Goal: Information Seeking & Learning: Learn about a topic

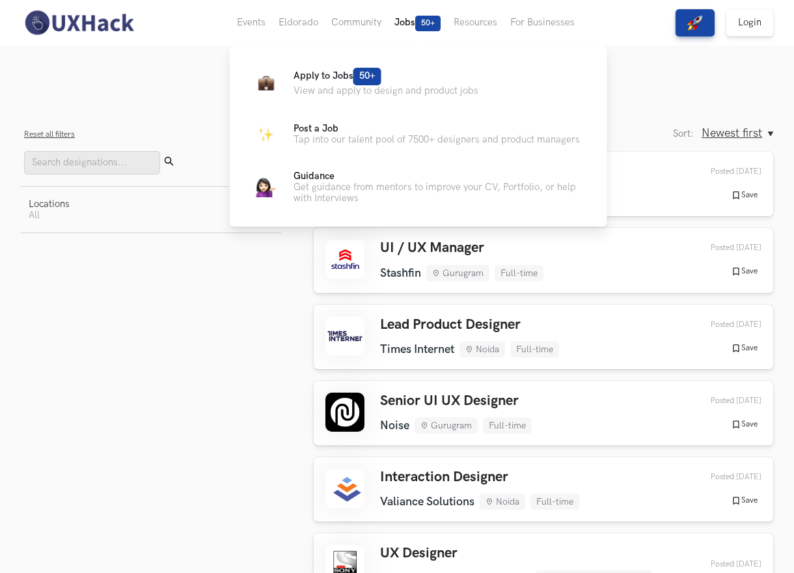
click at [408, 23] on button "Jobs 50+" at bounding box center [417, 23] width 59 height 46
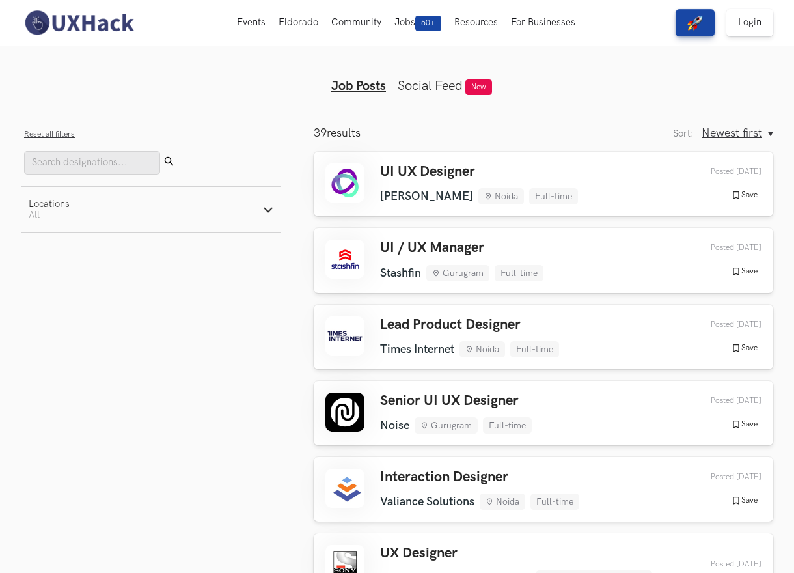
click at [216, 201] on button "Locations Active filters: All" at bounding box center [151, 210] width 260 height 46
click at [219, 203] on button "Locations Active filters: All" at bounding box center [151, 210] width 260 height 46
click at [66, 130] on button "Reset all filters" at bounding box center [49, 135] width 51 height 10
click at [64, 134] on button "Reset all filters" at bounding box center [49, 135] width 51 height 10
click at [62, 131] on button "Reset all filters" at bounding box center [49, 135] width 51 height 10
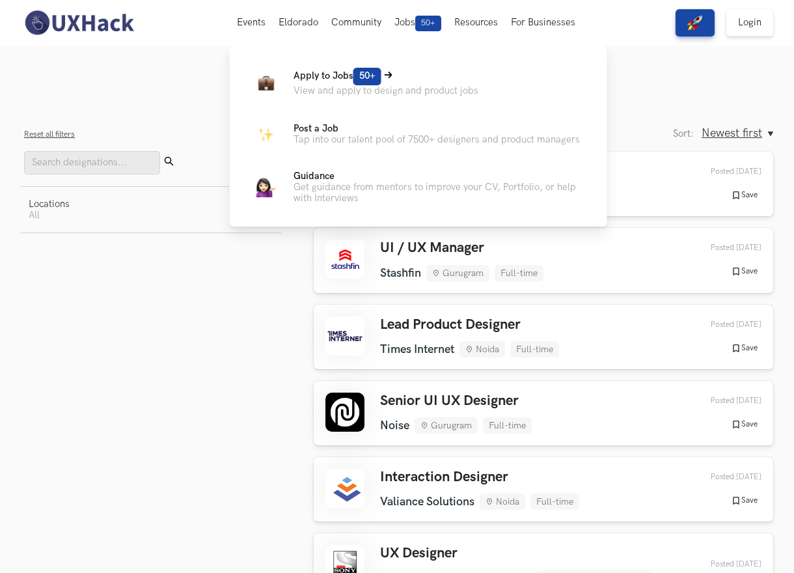
click at [329, 92] on p "View and apply to design and product jobs" at bounding box center [385, 90] width 185 height 11
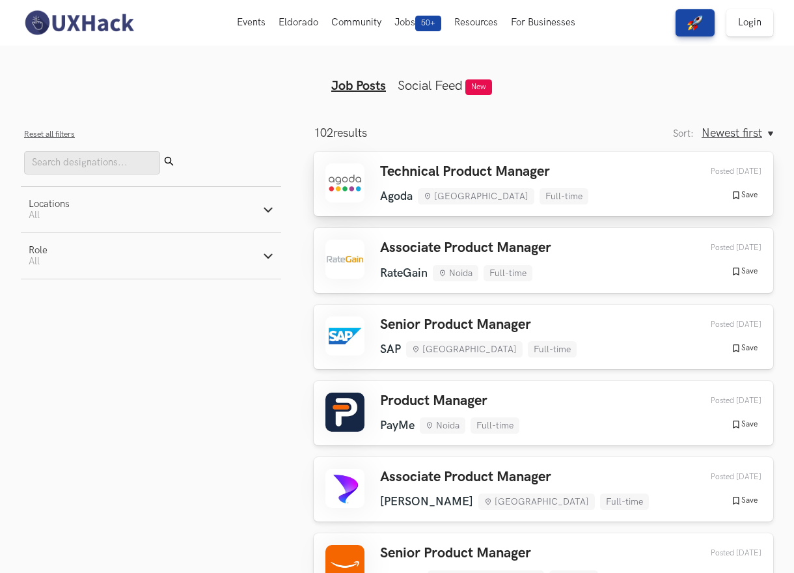
click at [391, 182] on div "Technical Product Manager Agoda Bengaluru Full-time Agoda Bengaluru Full-time 1…" at bounding box center [484, 183] width 208 height 41
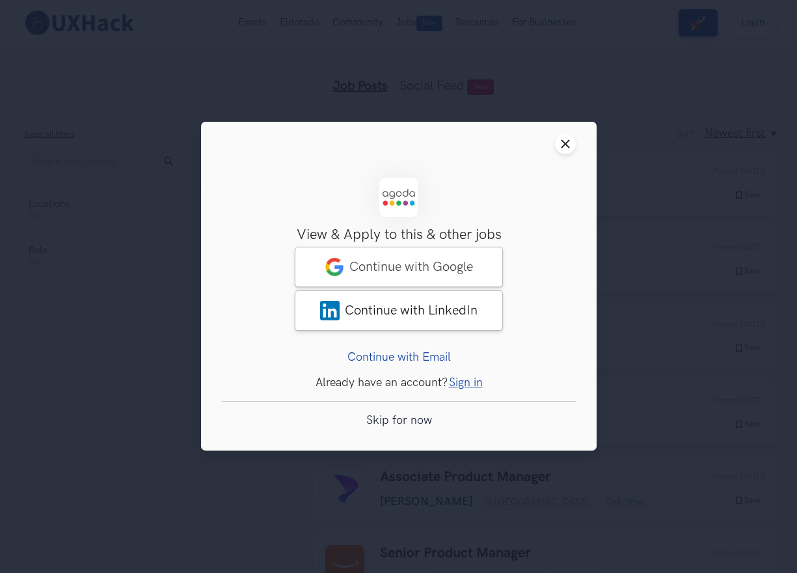
click at [571, 131] on header "Close modal window" at bounding box center [399, 144] width 396 height 44
click at [566, 141] on icon "Close modal window" at bounding box center [565, 144] width 10 height 10
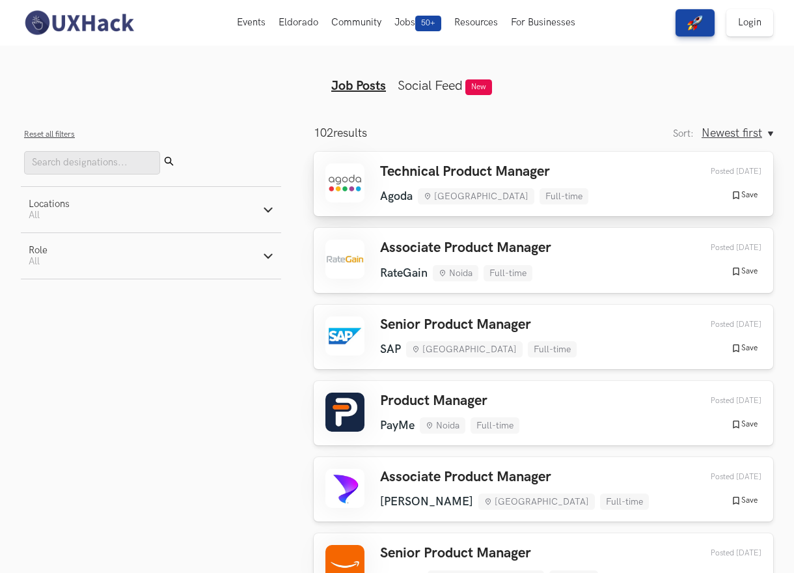
click at [614, 172] on div "Technical Product Manager Agoda Bengaluru Full-time Agoda Bengaluru Full-time 1…" at bounding box center [543, 183] width 436 height 41
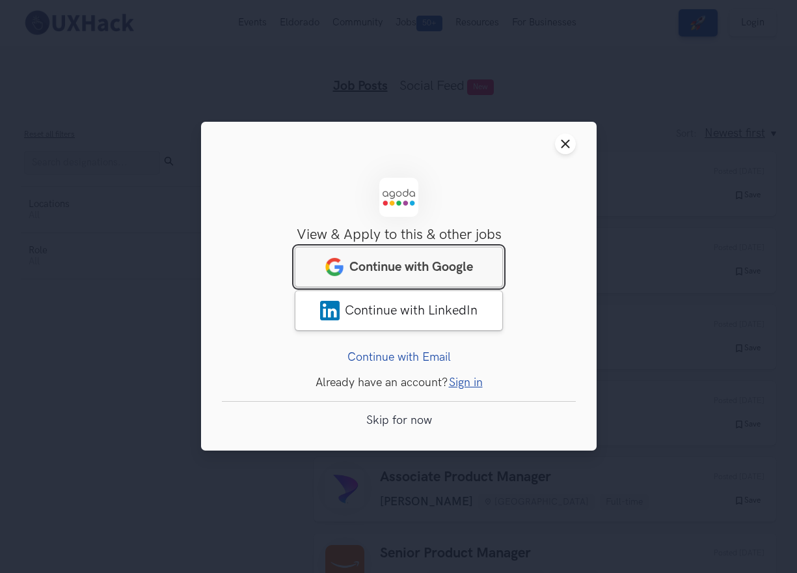
click at [420, 267] on span "Continue with Google" at bounding box center [411, 268] width 124 height 16
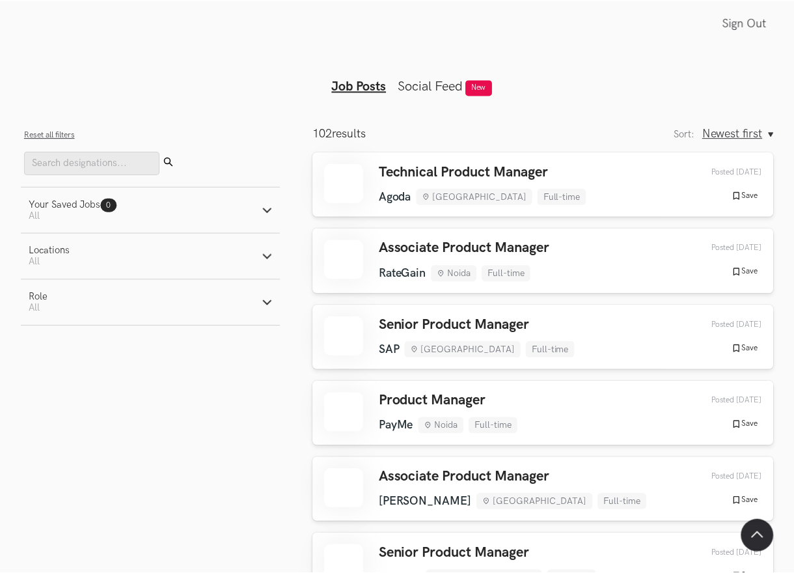
scroll to position [119, 0]
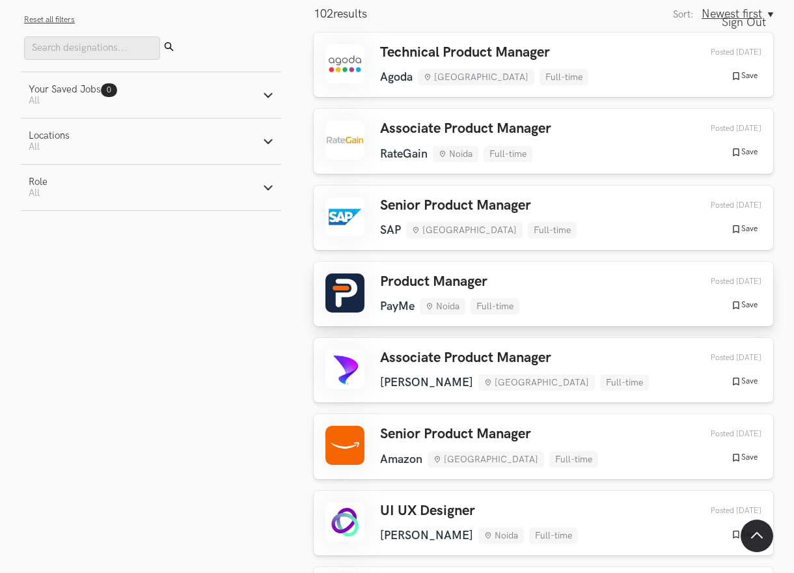
click at [396, 286] on h3 "Product Manager" at bounding box center [449, 281] width 139 height 17
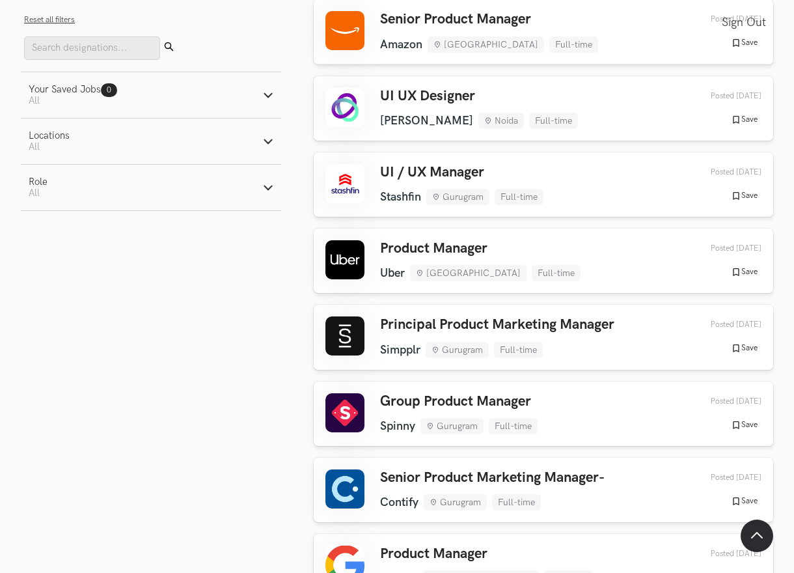
scroll to position [546, 0]
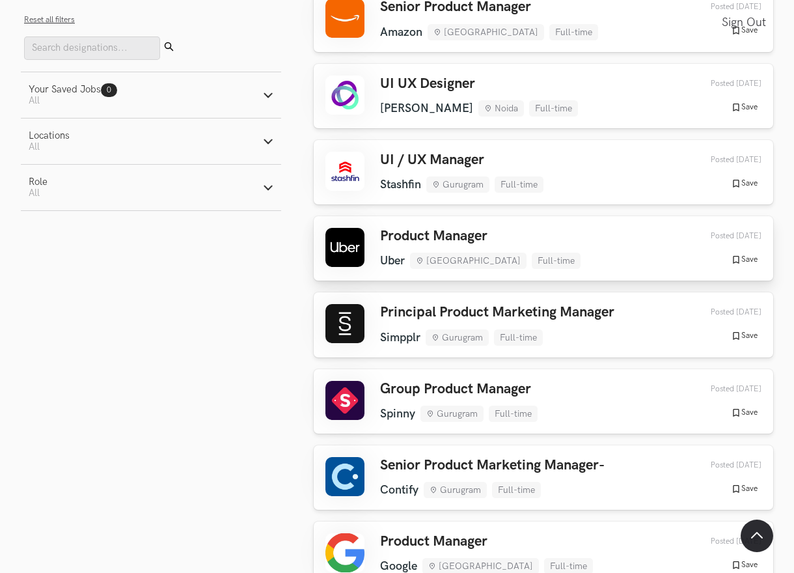
click at [383, 226] on link "Product Manager Uber [GEOGRAPHIC_DATA] Full-time Uber [GEOGRAPHIC_DATA] Full-ti…" at bounding box center [543, 248] width 459 height 64
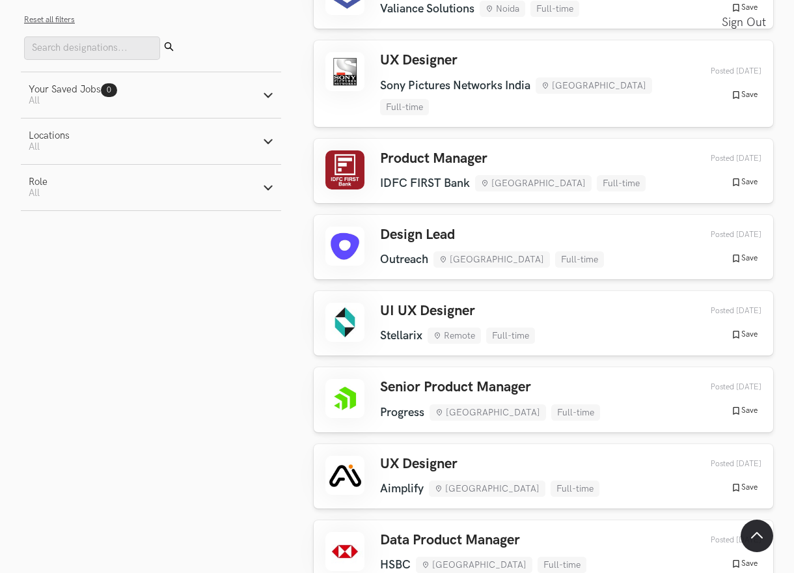
scroll to position [1411, 0]
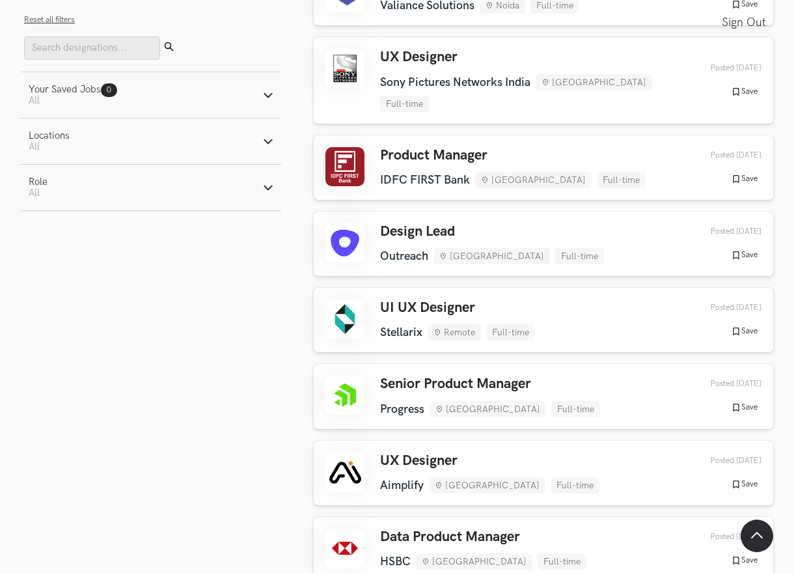
click at [183, 149] on button "Locations Active filters: All" at bounding box center [151, 141] width 260 height 46
click at [183, 191] on button "Role Active filters: All" at bounding box center [151, 188] width 260 height 46
click at [38, 254] on label "Design" at bounding box center [53, 256] width 48 height 14
click at [38, 254] on input "Design" at bounding box center [35, 255] width 12 height 12
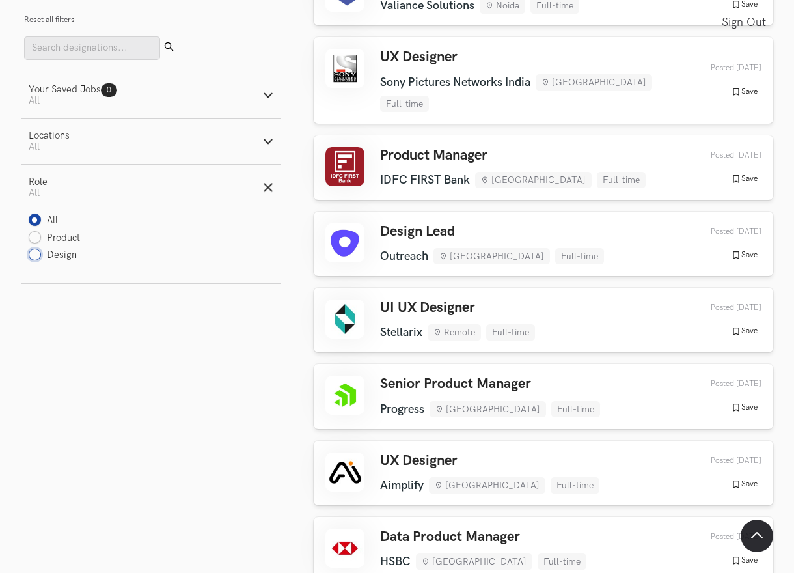
radio input "true"
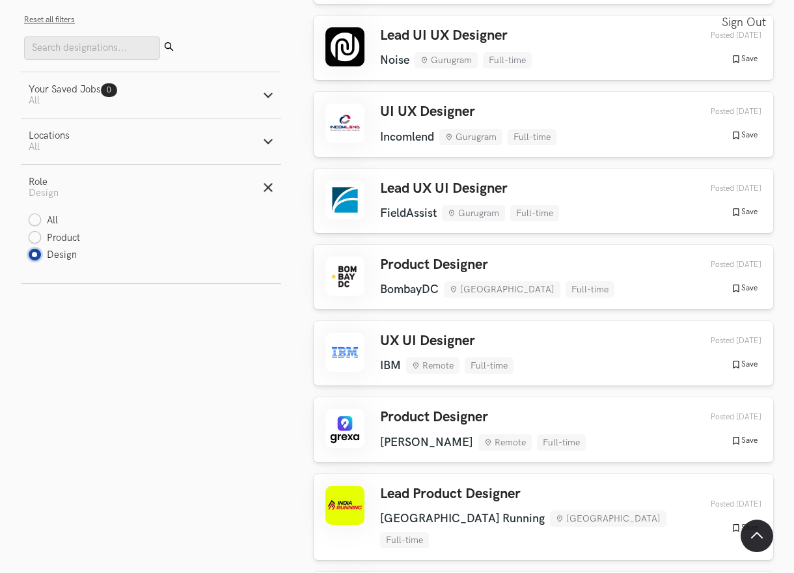
scroll to position [1095, 0]
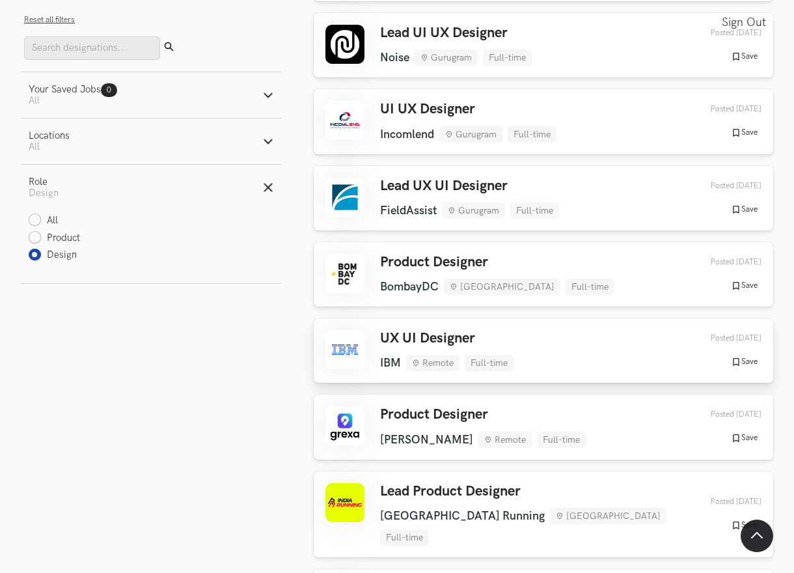
click at [514, 330] on div "UX UI Designer IBM Remote Full-time IBM Remote Full-time [DATE] Posted [DATE] S…" at bounding box center [543, 350] width 436 height 41
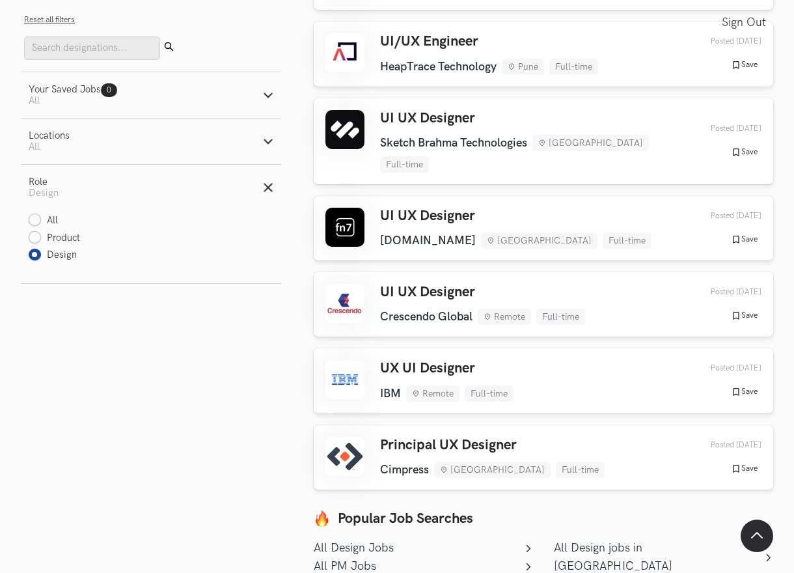
scroll to position [2735, 0]
